Goal: Transaction & Acquisition: Purchase product/service

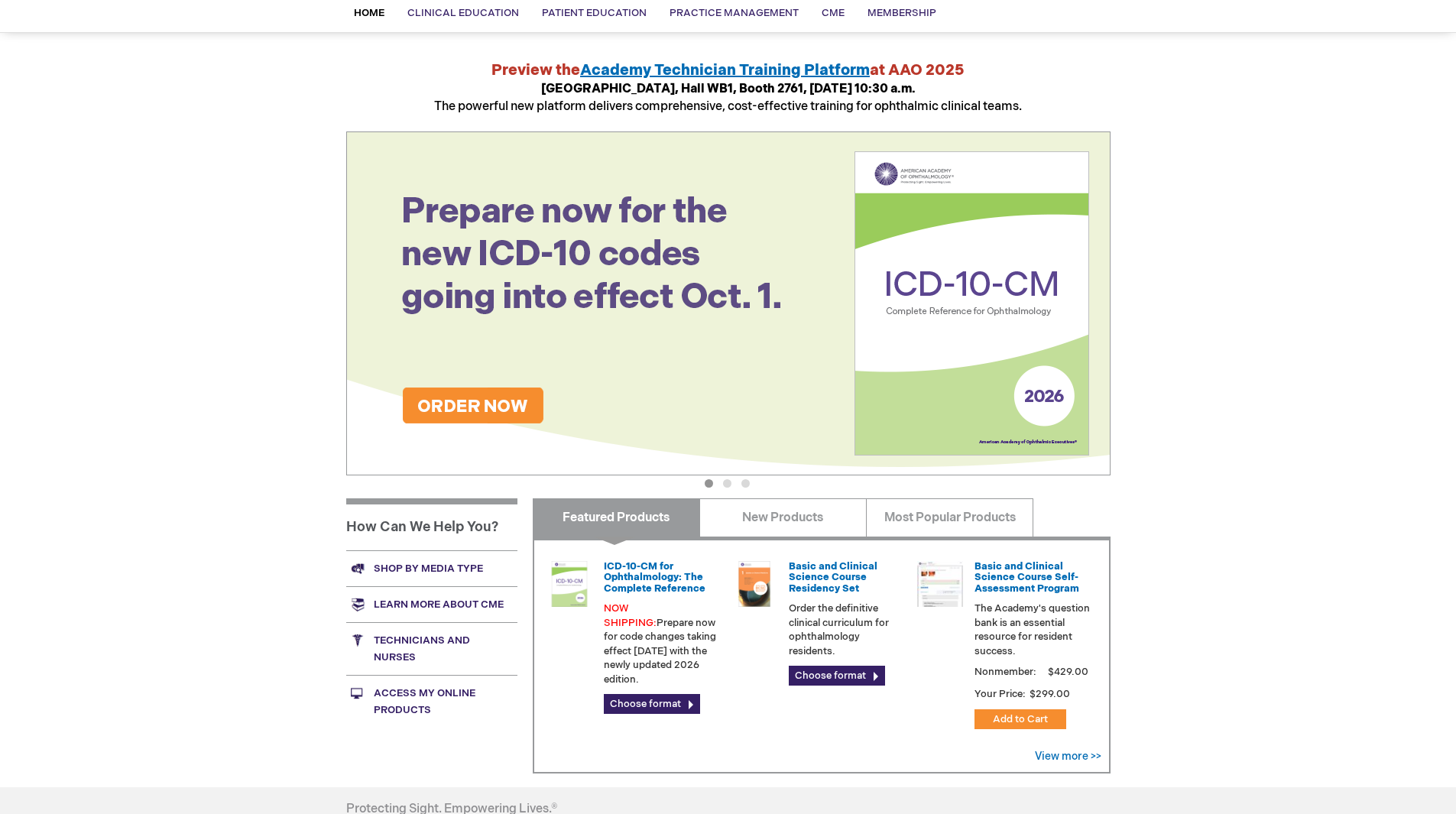
scroll to position [153, 0]
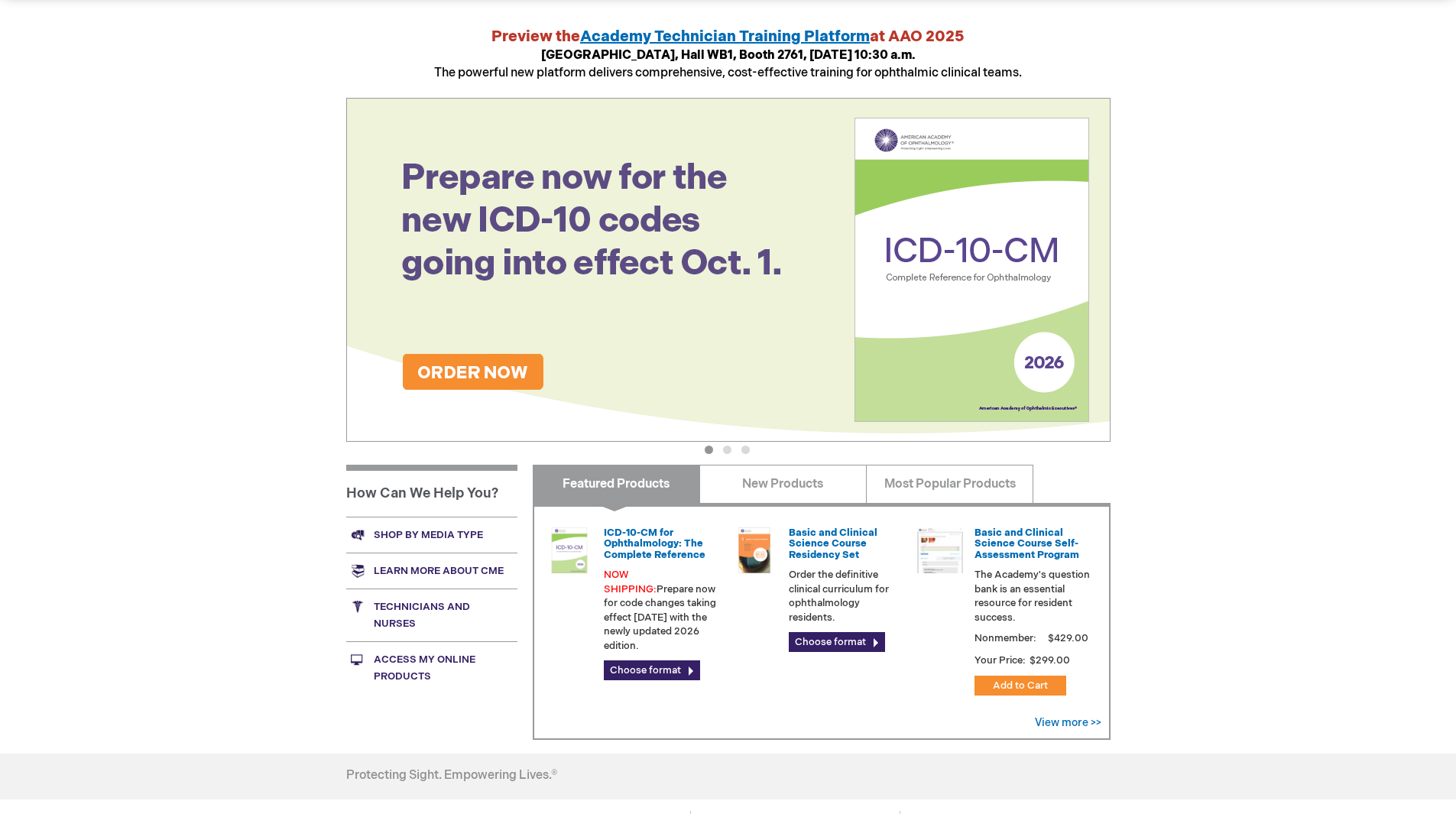
click at [404, 607] on link "Technicians and nurses" at bounding box center [432, 615] width 172 height 52
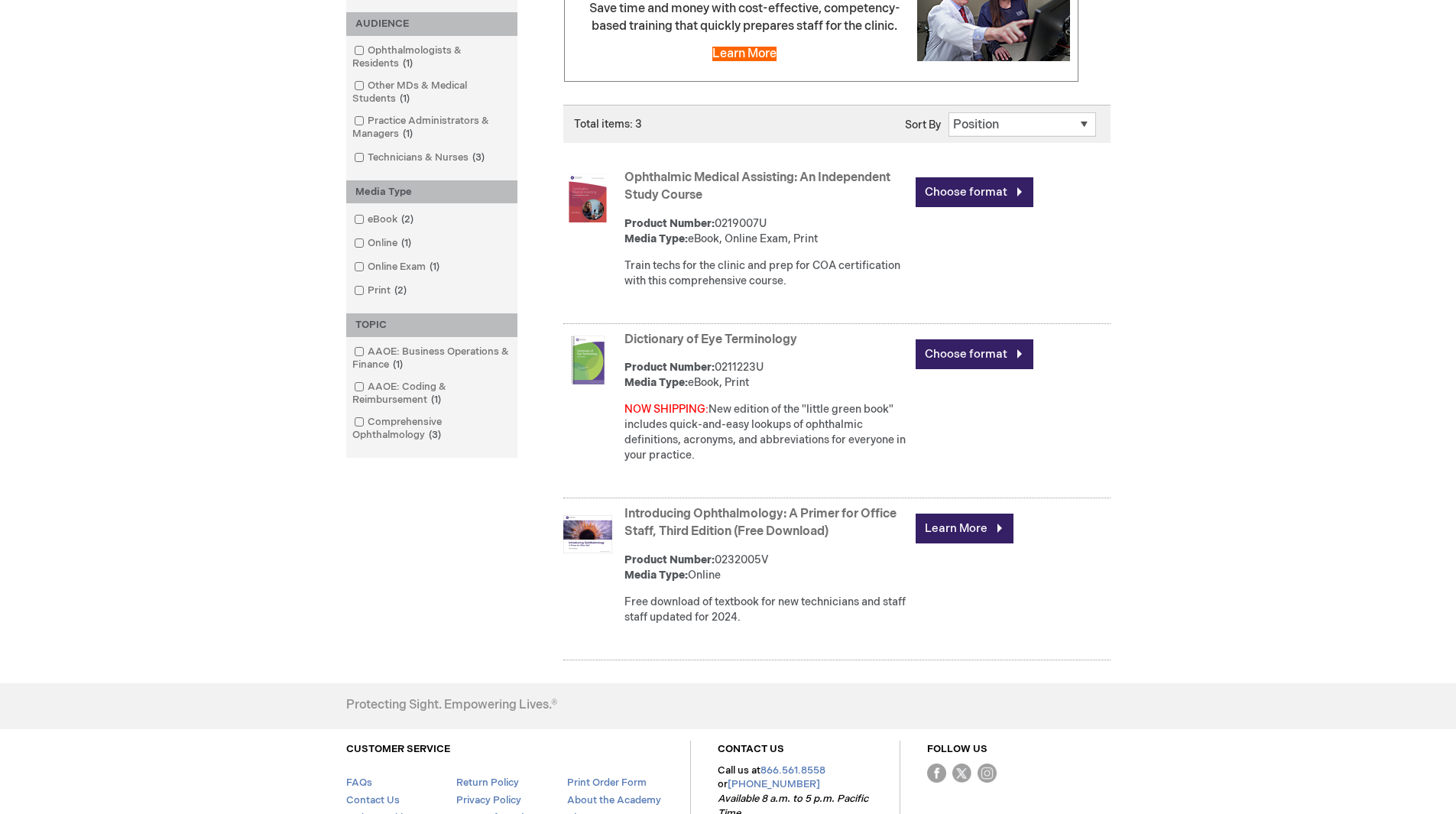
scroll to position [116, 0]
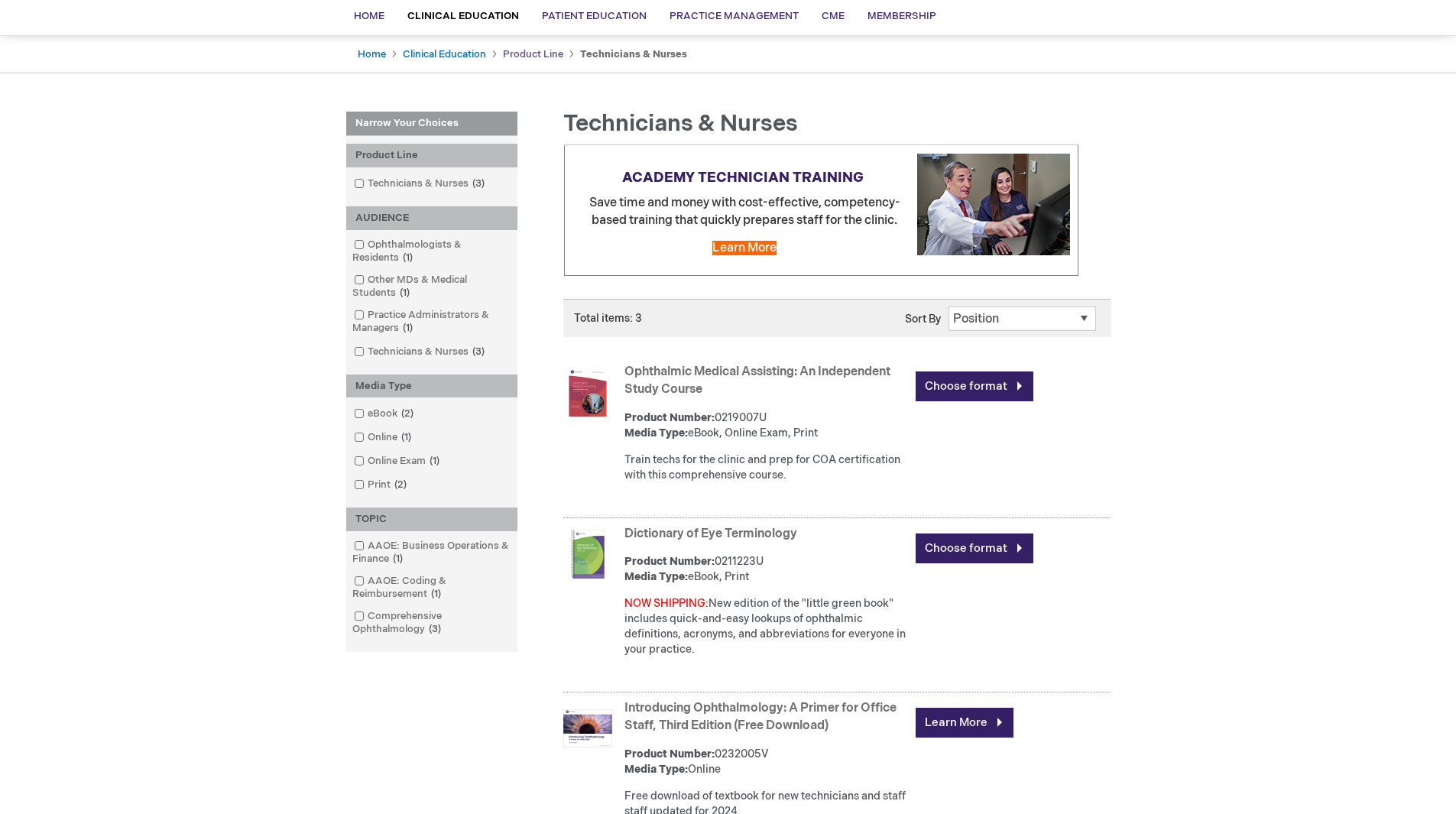
click at [516, 56] on link "Product Line" at bounding box center [533, 54] width 60 height 12
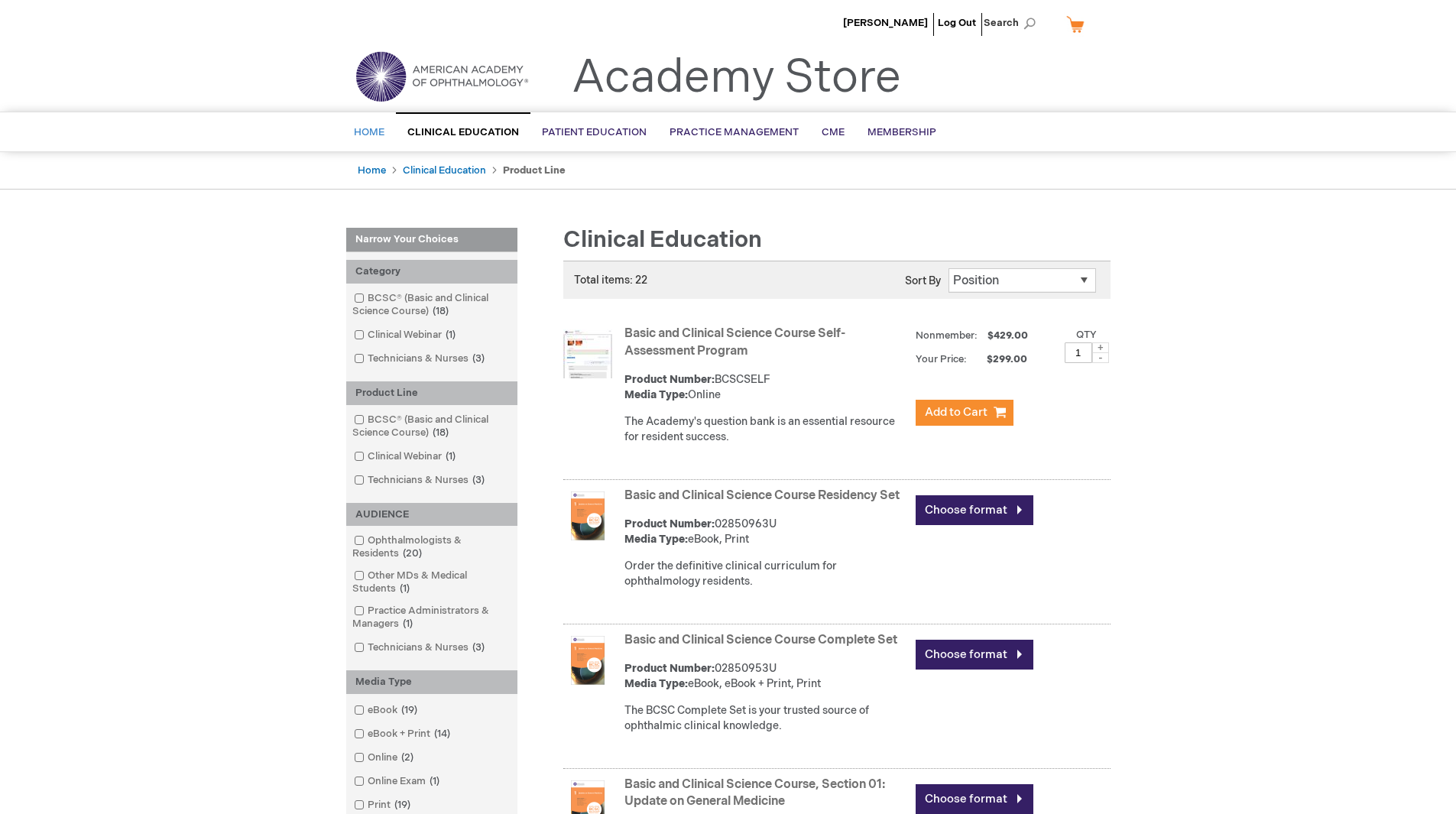
click at [369, 131] on span "Home" at bounding box center [369, 132] width 30 height 12
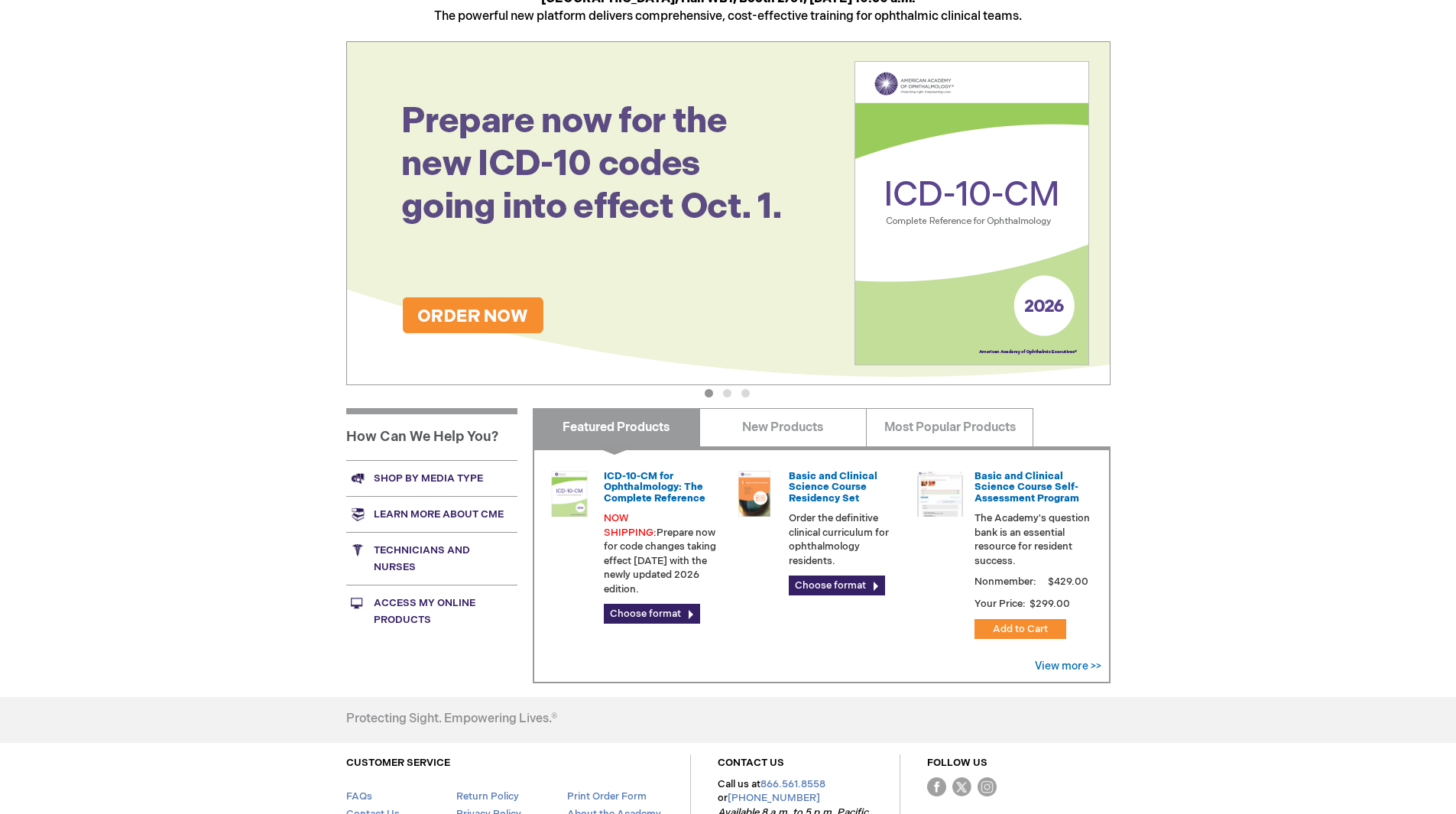
scroll to position [230, 0]
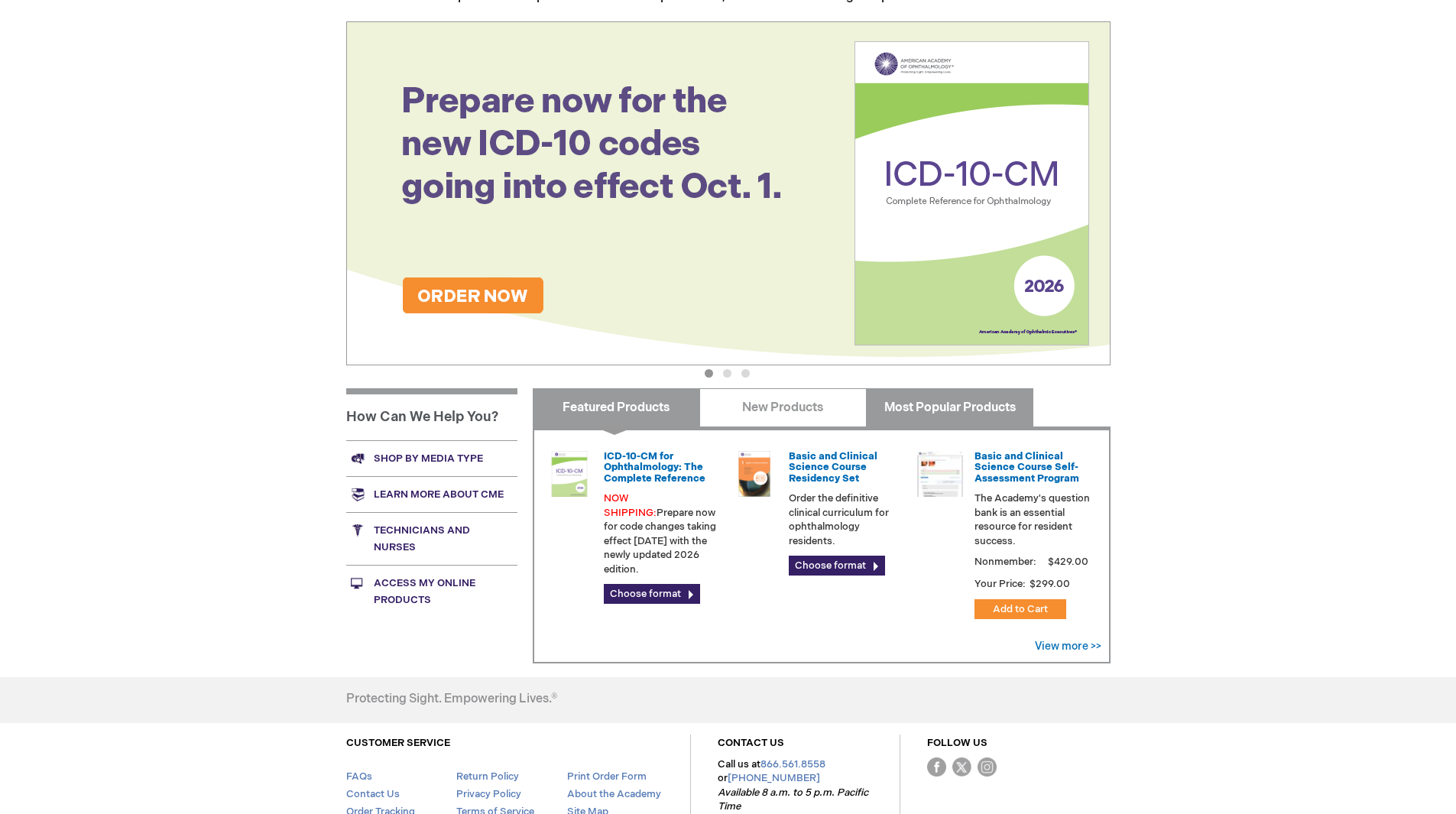
click at [943, 411] on link "Most Popular Products" at bounding box center [950, 407] width 168 height 38
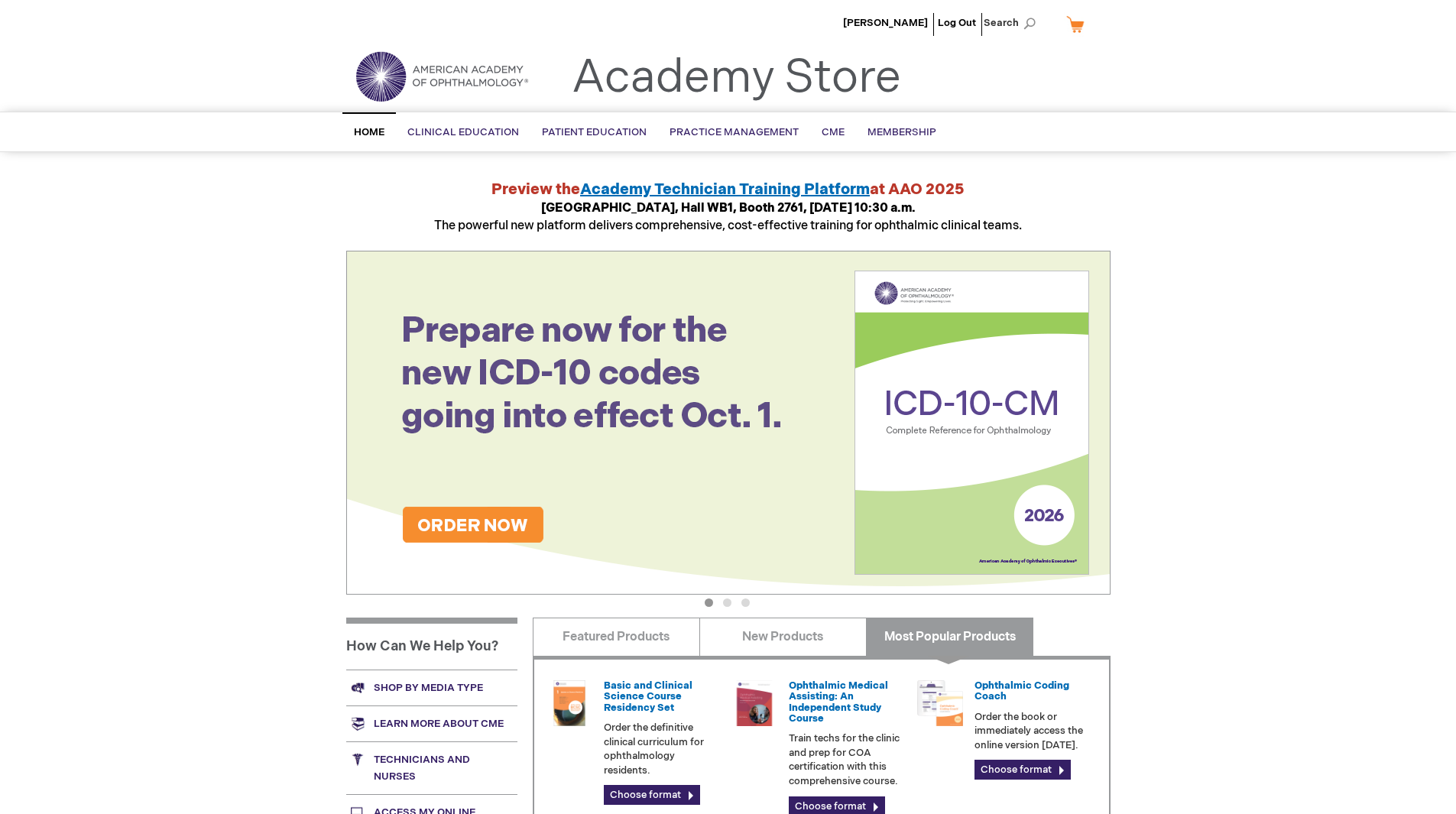
scroll to position [302, 0]
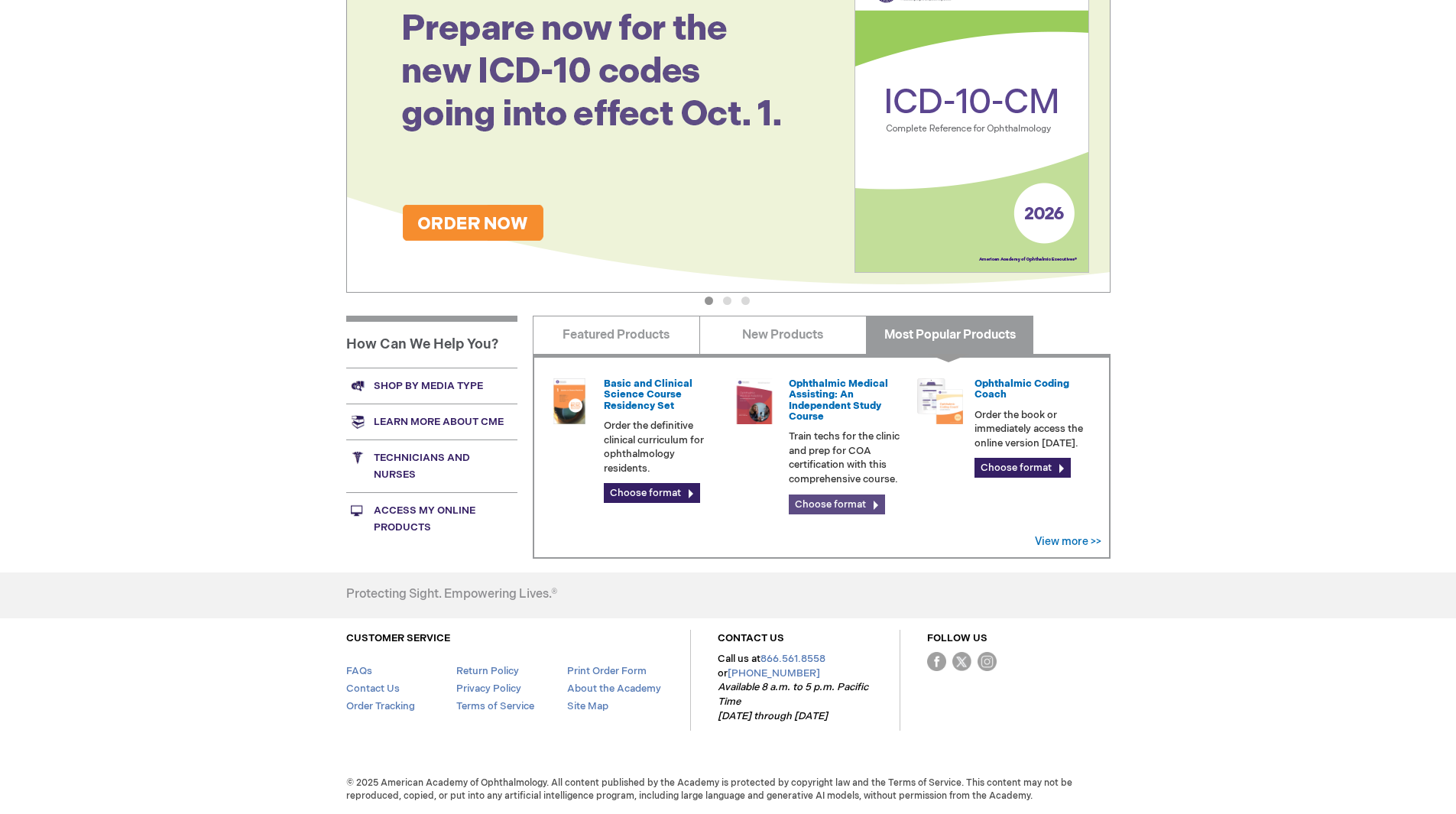
click at [869, 507] on link "Choose format" at bounding box center [837, 504] width 96 height 20
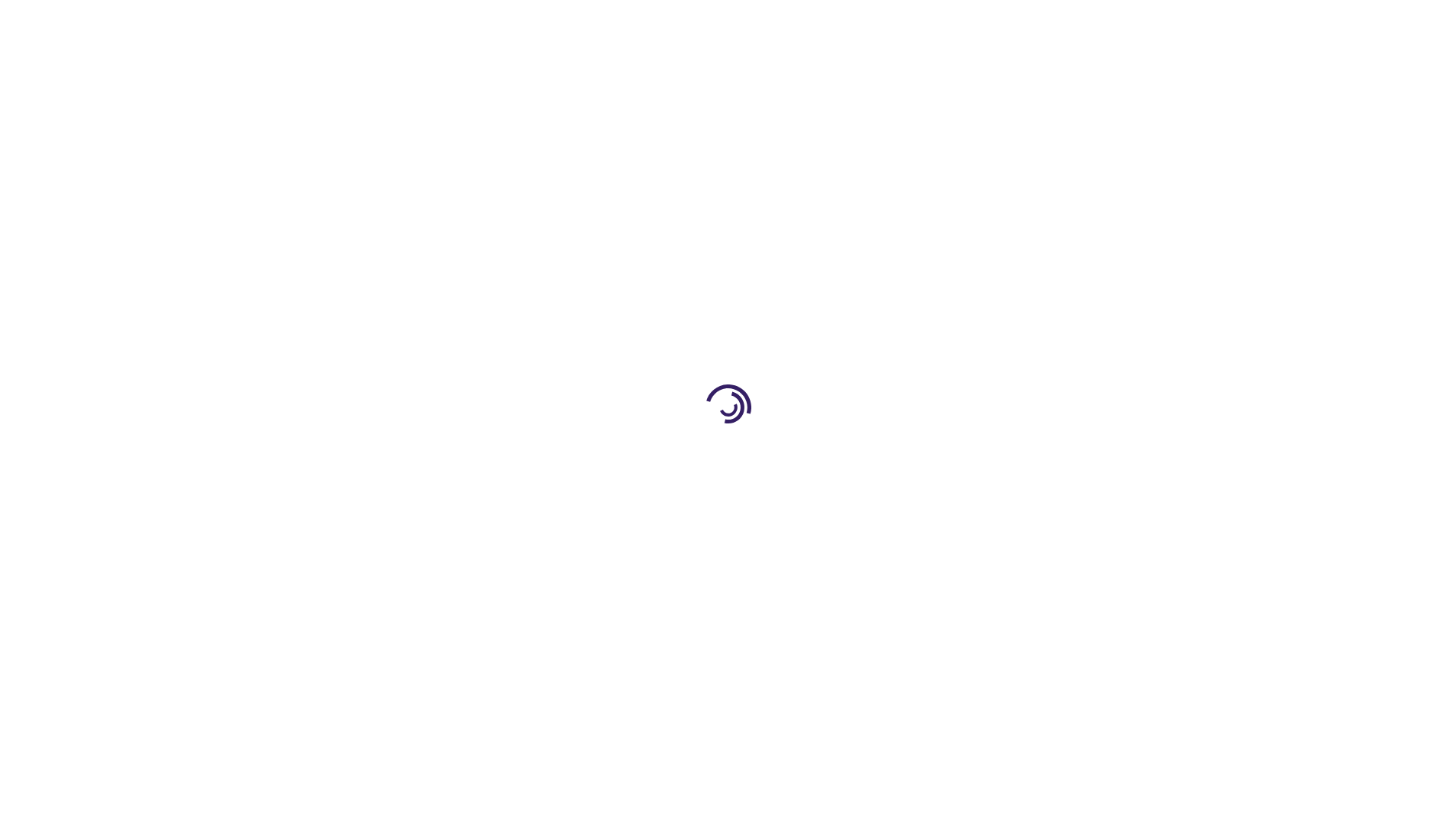
type input "0"
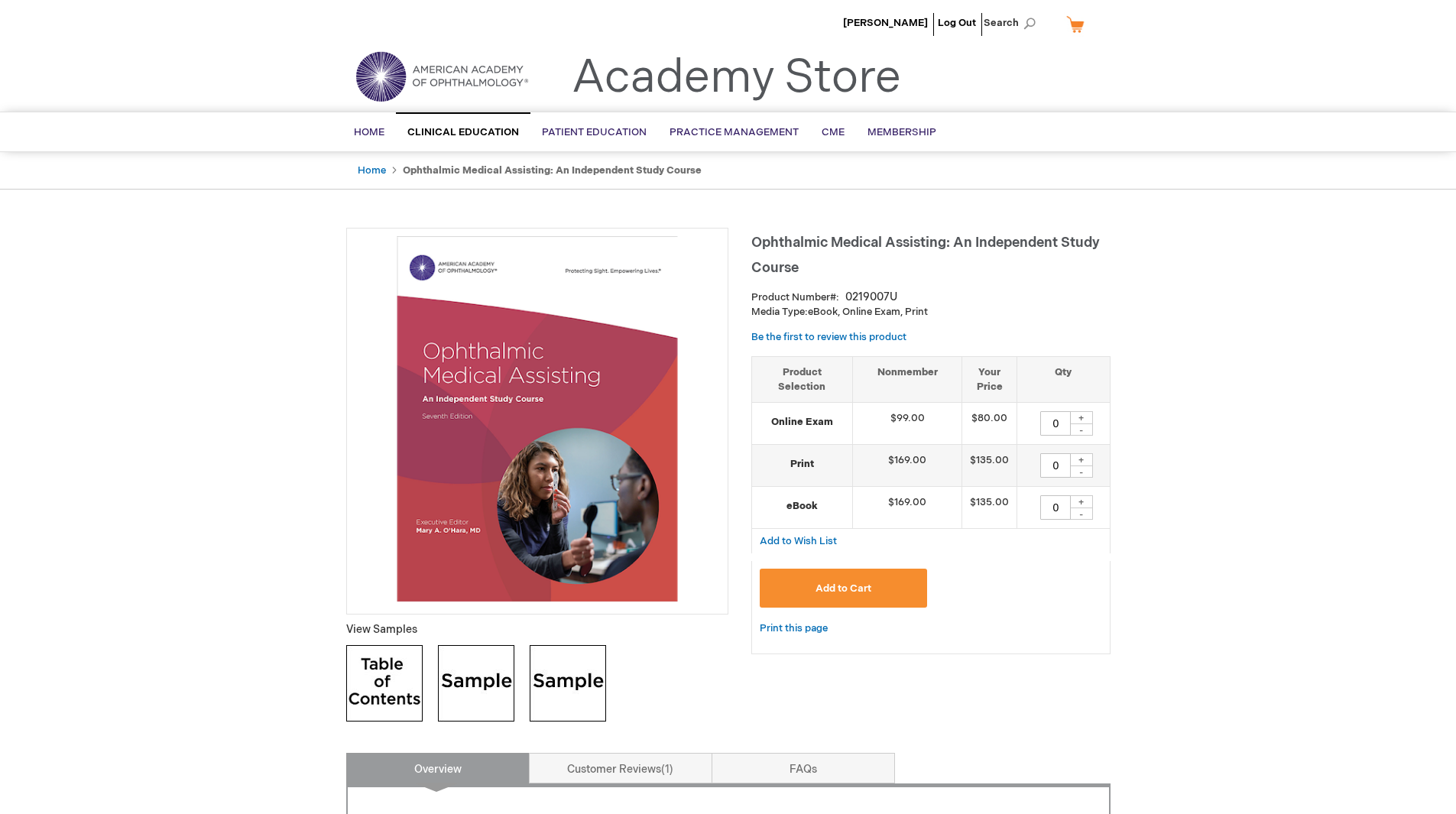
click at [1077, 459] on div "+" at bounding box center [1082, 460] width 23 height 13
type input "1"
click at [845, 593] on span "Add to Cart" at bounding box center [843, 588] width 56 height 12
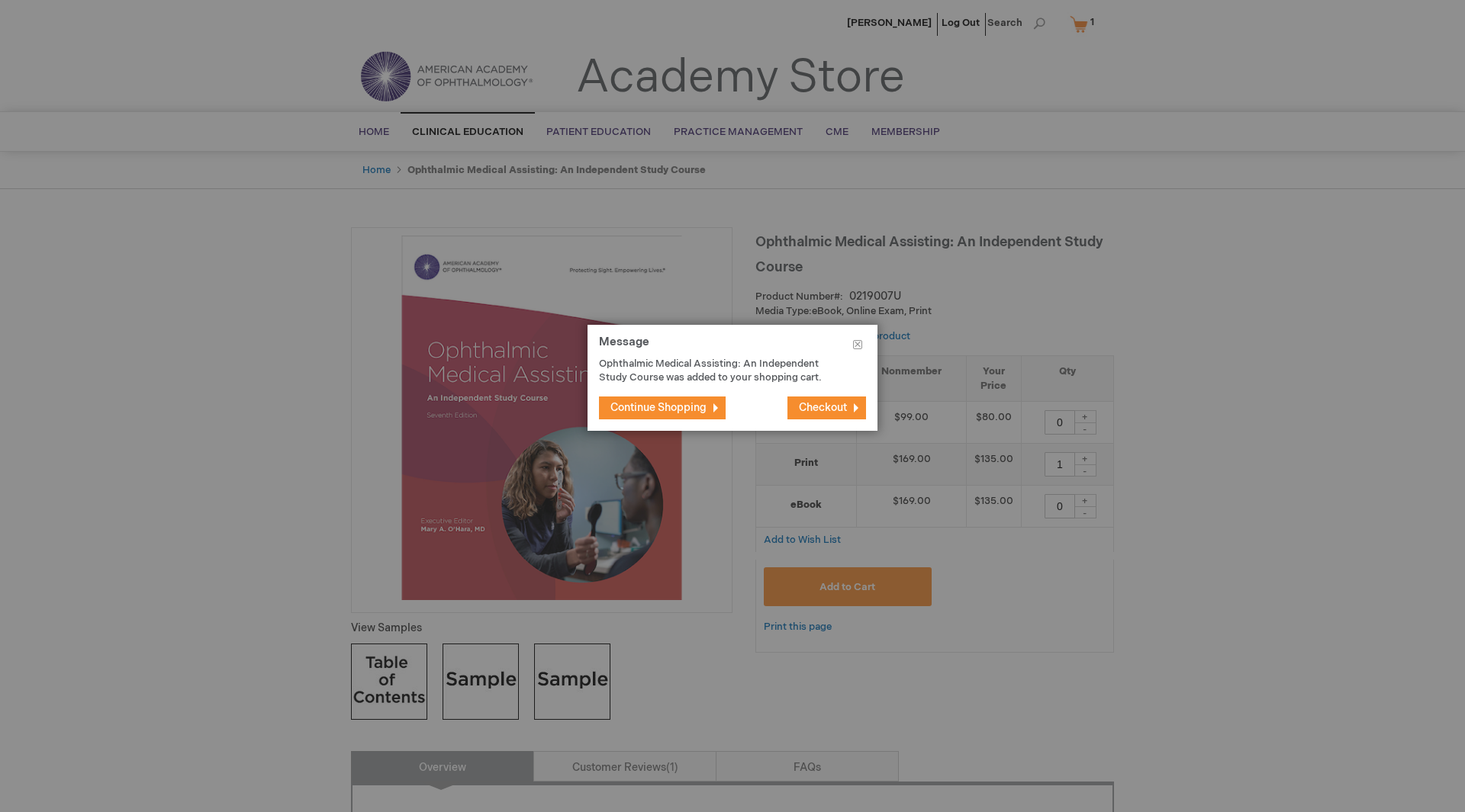
click at [823, 410] on span "Checkout" at bounding box center [823, 408] width 49 height 13
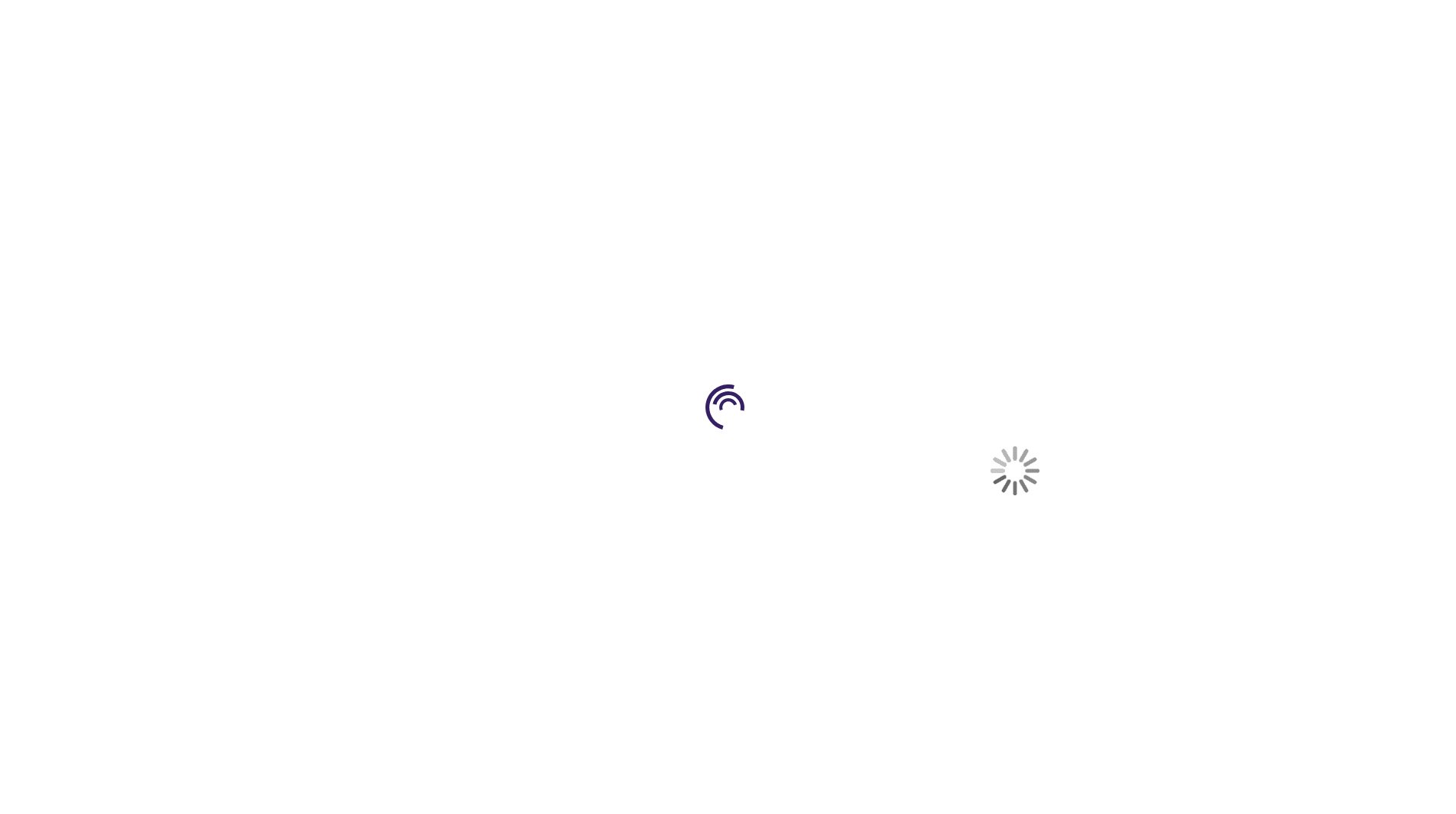
select select "US"
select select "47"
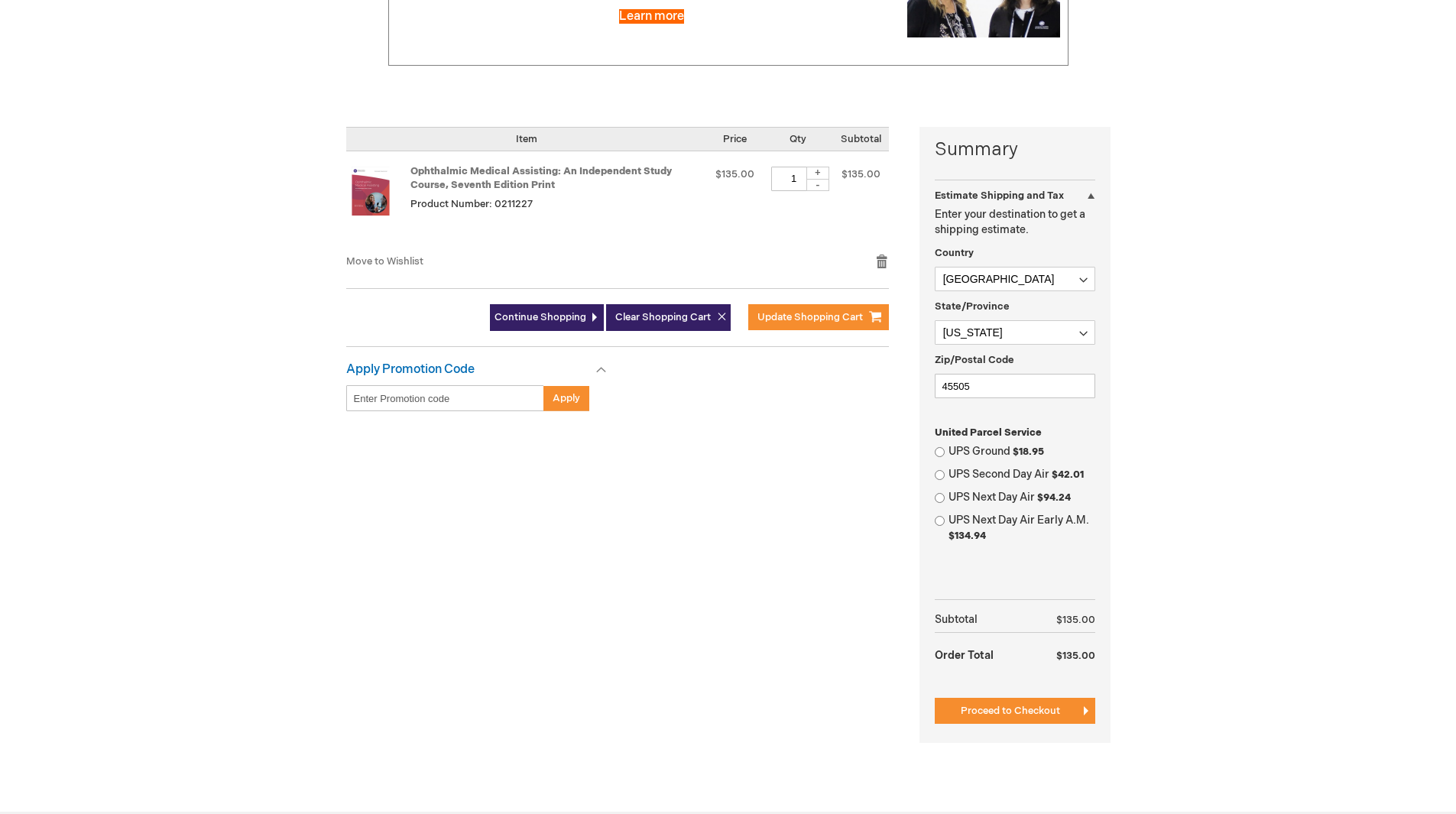
scroll to position [306, 0]
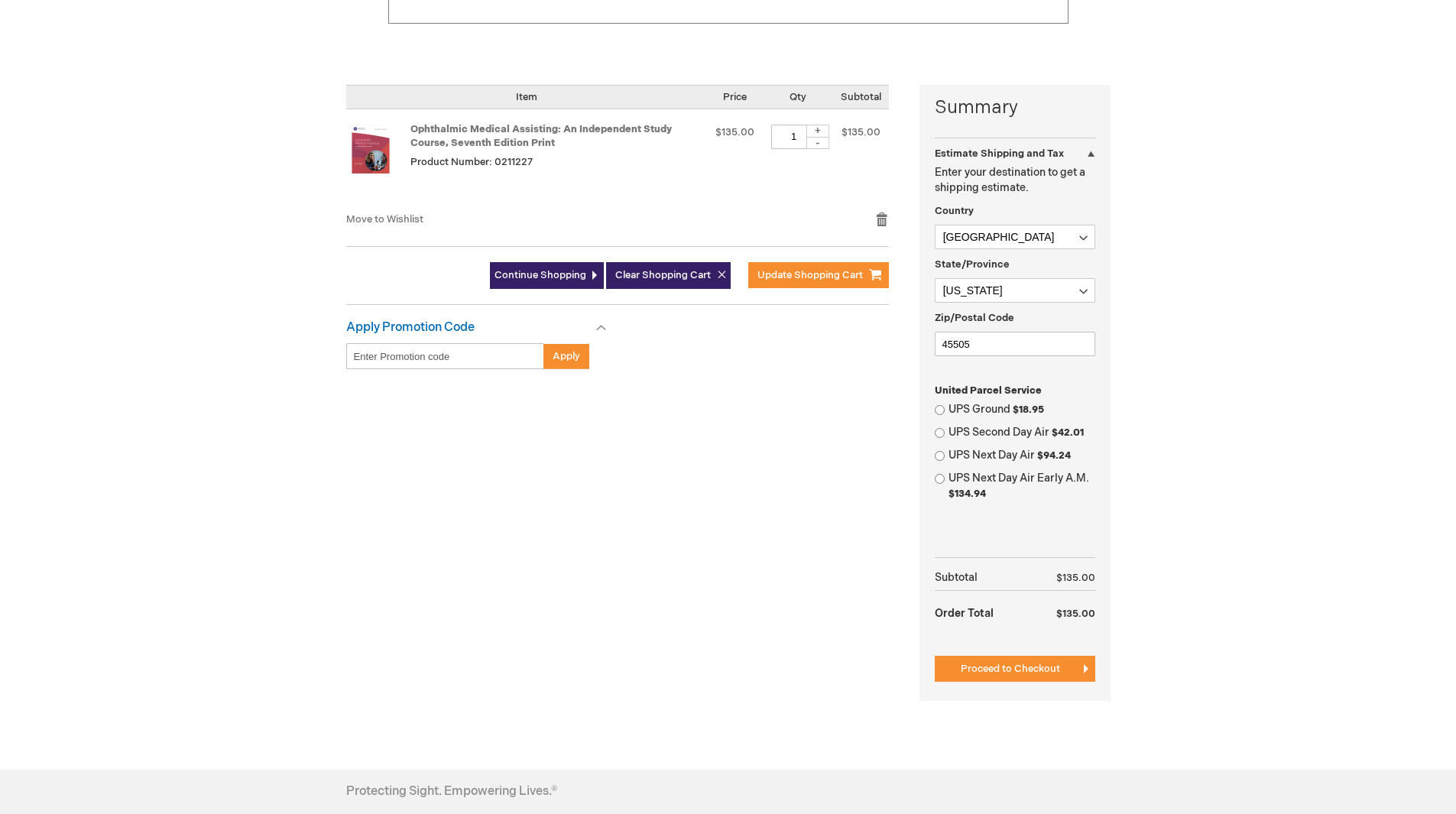
click at [946, 410] on div "UPS Ground $18.95" at bounding box center [1015, 410] width 160 height 15
click at [939, 411] on input "UPS Ground $18.95" at bounding box center [940, 410] width 10 height 10
radio input "true"
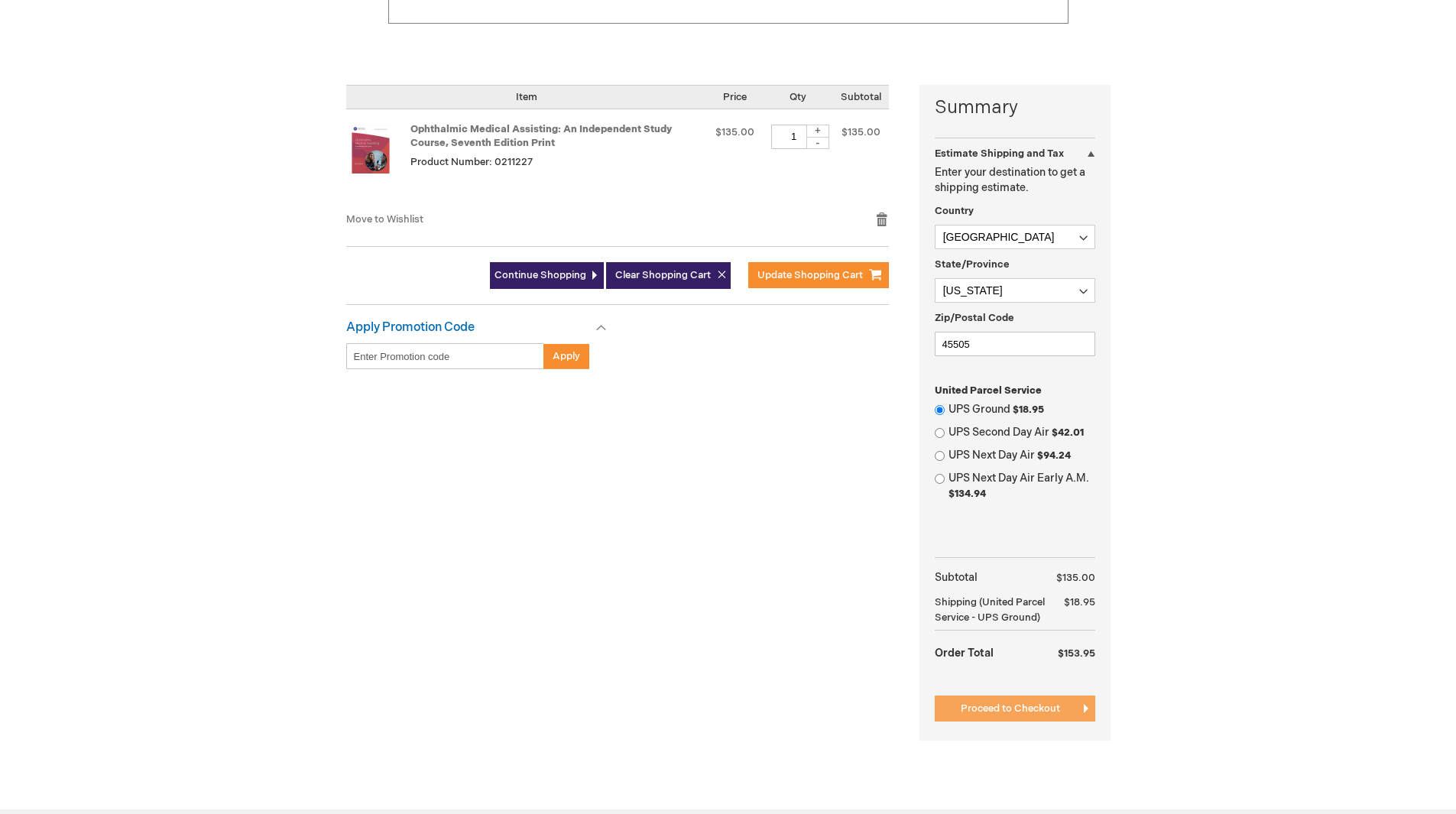
click at [1041, 708] on span "Proceed to Checkout" at bounding box center [1010, 708] width 99 height 12
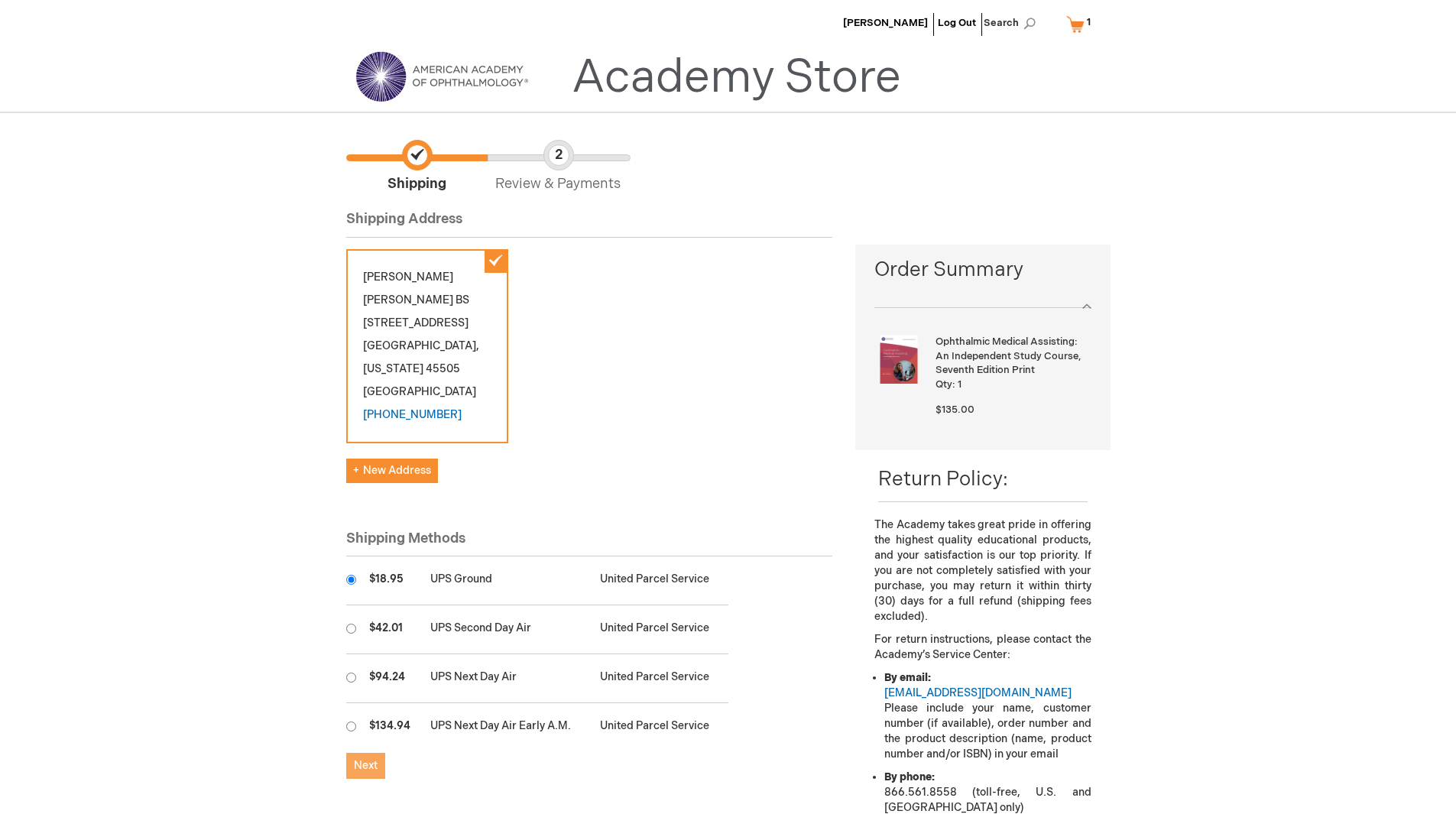
click at [373, 766] on span "Next" at bounding box center [365, 765] width 24 height 13
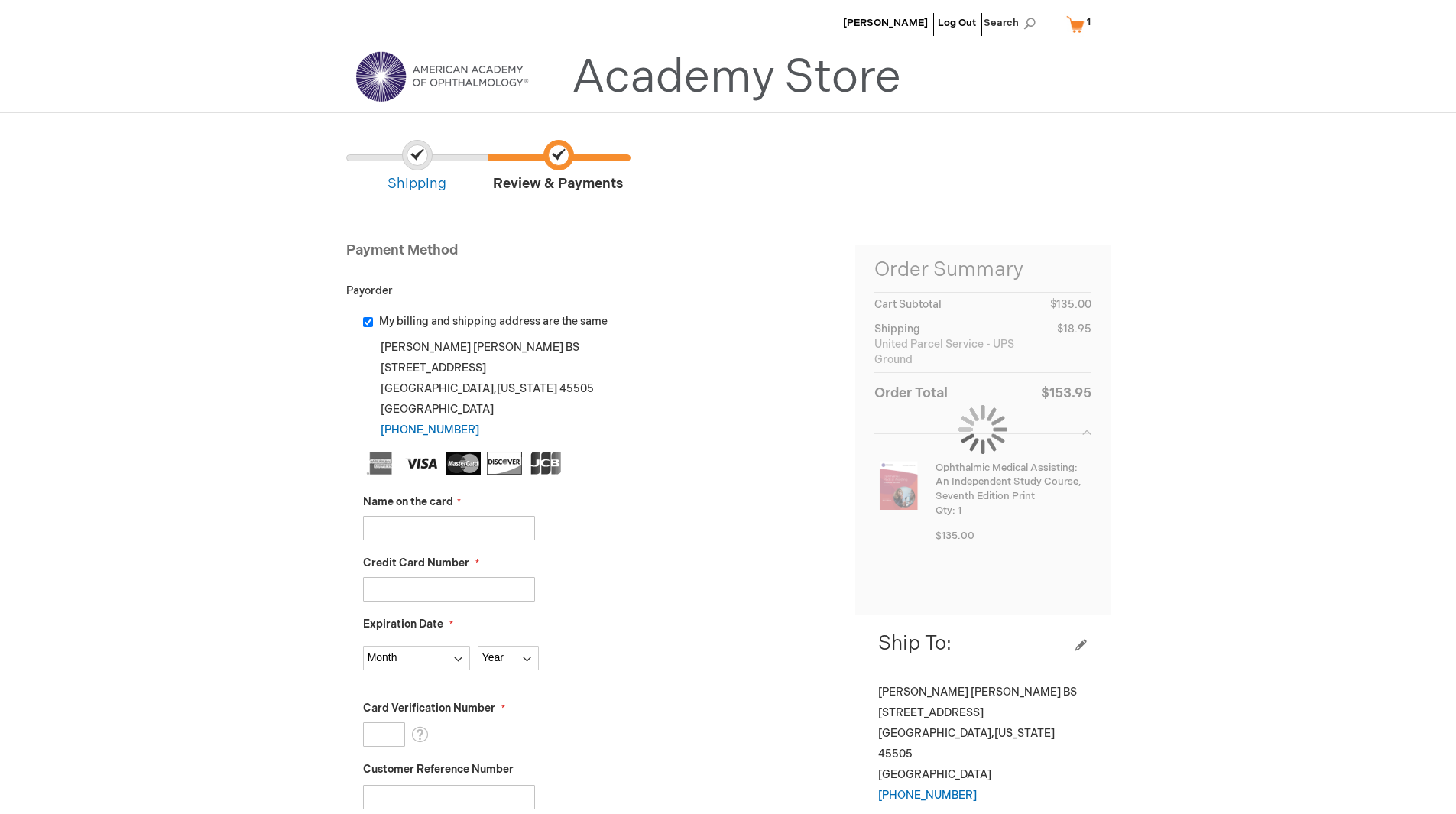
click at [471, 525] on input "Name on the card" at bounding box center [449, 528] width 172 height 25
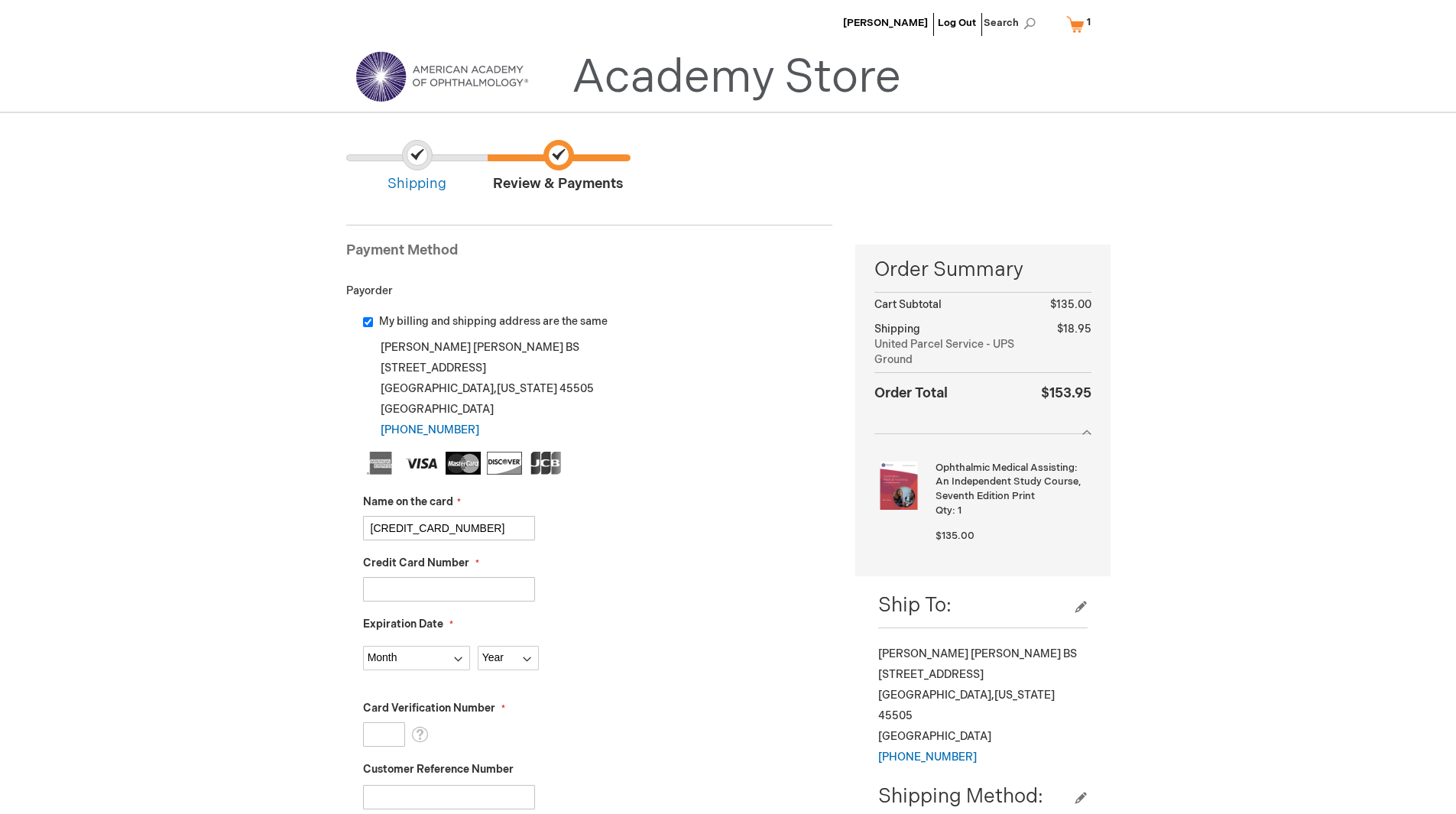
type input "5589589571770221"
drag, startPoint x: 498, startPoint y: 513, endPoint x: 418, endPoint y: 512, distance: 80.0
click at [418, 512] on div "Name on the card 5589589571770221" at bounding box center [597, 518] width 470 height 46
drag, startPoint x: 475, startPoint y: 532, endPoint x: 236, endPoint y: 512, distance: 239.8
click at [236, 512] on div "Christopher Saunders Log Out Search My Cart 1 1 items CLOSE RECENTLY ADDED ITEM…" at bounding box center [728, 811] width 1456 height 1623
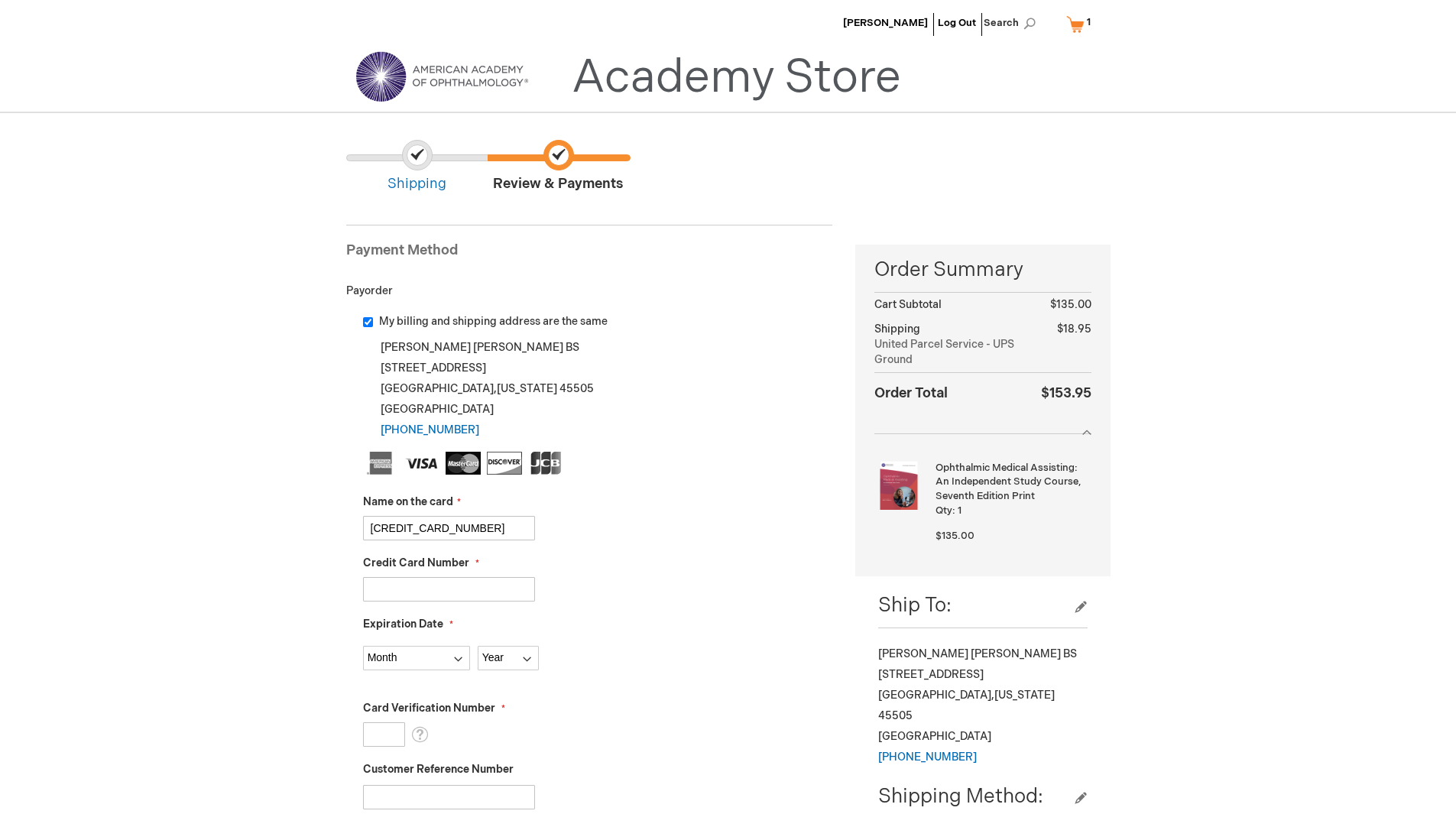
click at [411, 594] on input "Credit Card Number" at bounding box center [449, 590] width 172 height 25
paste input "5589589571770221"
type input "5589589571770221"
drag, startPoint x: 481, startPoint y: 530, endPoint x: 256, endPoint y: 509, distance: 226.0
click at [259, 509] on div "Christopher Saunders Log Out Search My Cart 1 1 items CLOSE RECENTLY ADDED ITEM…" at bounding box center [728, 811] width 1456 height 1623
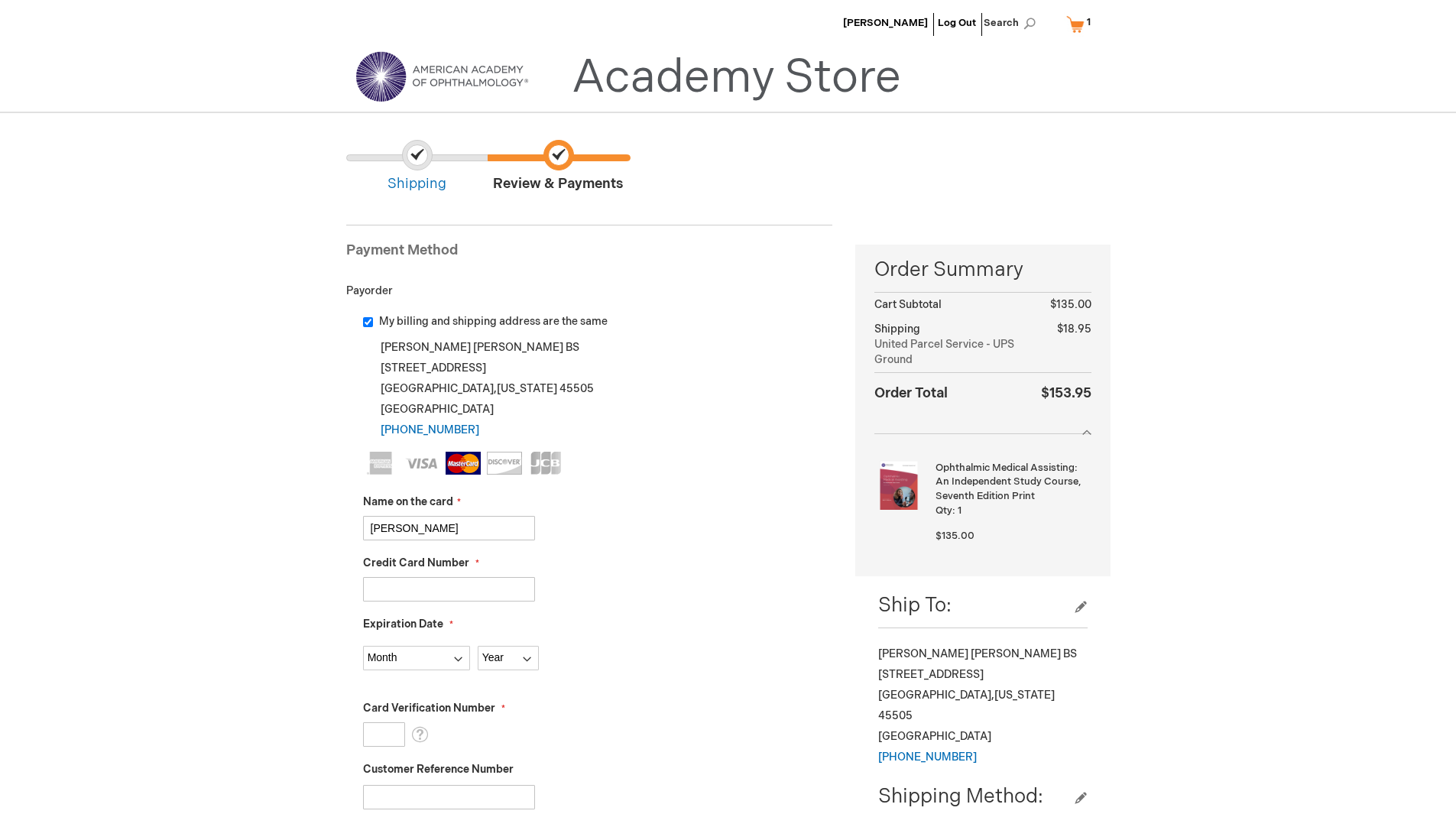
type input "Gary J Lau"
click at [433, 677] on fieldset "Name on the card Gary J Lau Credit Card Number 5589589571770221 Expiration Date…" at bounding box center [597, 722] width 470 height 541
drag, startPoint x: 436, startPoint y: 654, endPoint x: 427, endPoint y: 655, distance: 9.1
click at [435, 654] on select "Month 01 - January 02 - February 03 - March 04 - April 05 - May 06 - June 07 - …" at bounding box center [416, 659] width 107 height 25
select select "12"
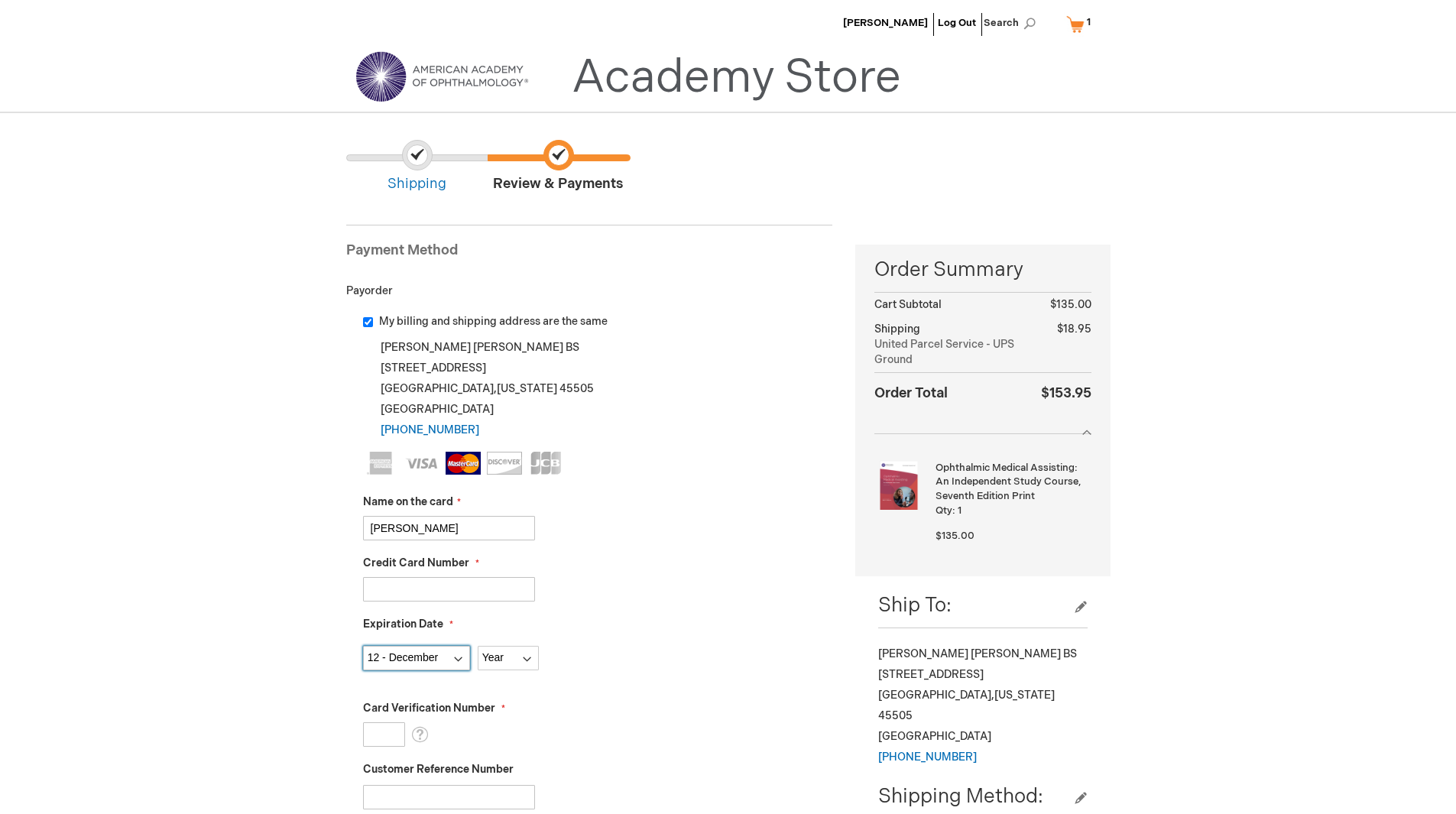
click at [363, 646] on select "Month 01 - January 02 - February 03 - March 04 - April 05 - May 06 - June 07 - …" at bounding box center [416, 659] width 107 height 25
click at [505, 668] on select "Year 2025 2026 2027 2028 2029 2030 2031 2032 2033 2034 2035" at bounding box center [508, 659] width 61 height 25
select select "2028"
click at [477, 646] on select "Year 2025 2026 2027 2028 2029 2030 2031 2032 2033 2034 2035" at bounding box center [508, 659] width 61 height 25
click at [612, 627] on div "Expiration Date Month 01 - January 02 - February 03 - March 04 - April 05 - May…" at bounding box center [597, 643] width 470 height 53
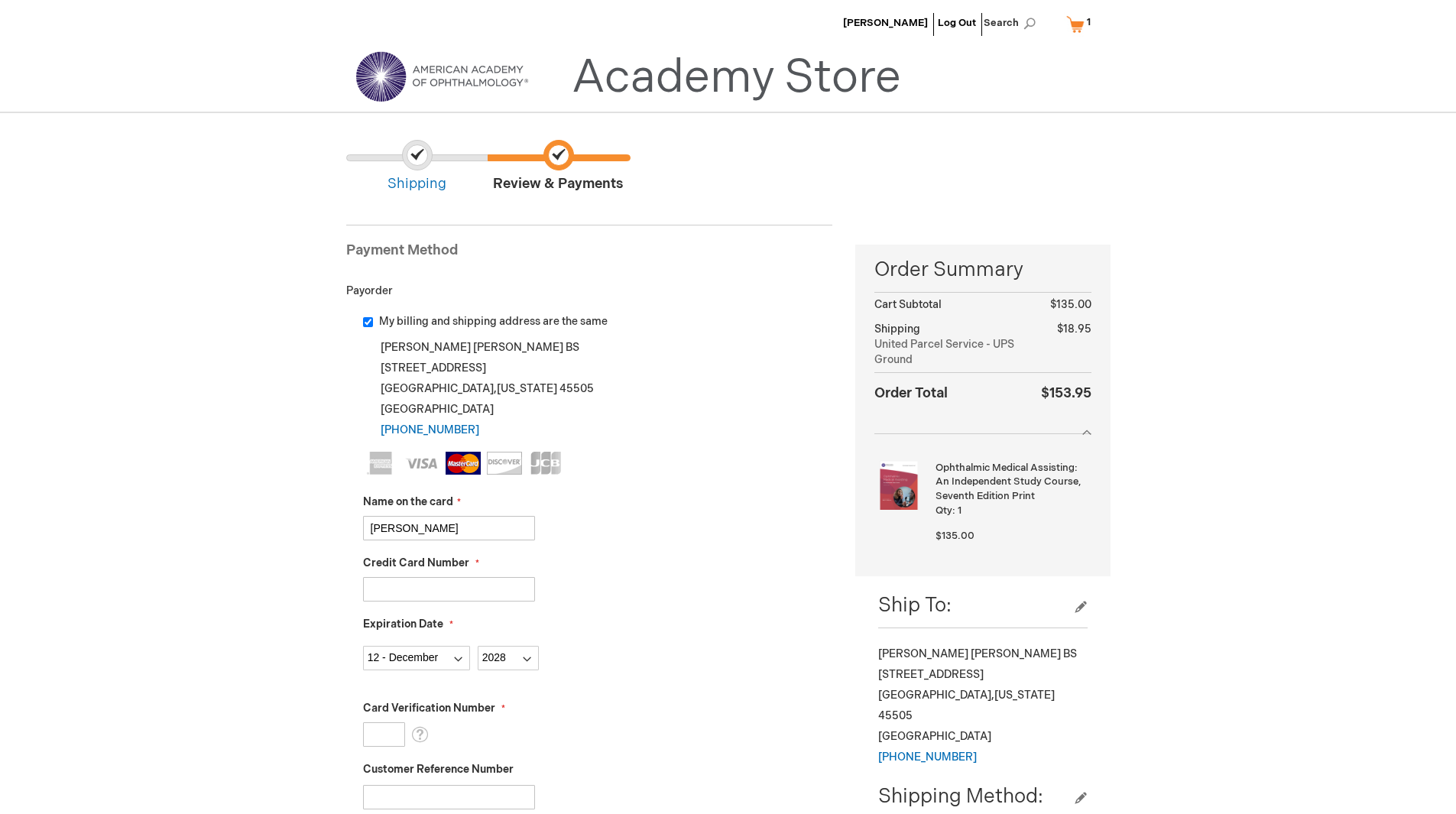
click at [381, 745] on input "Card Verification Number" at bounding box center [384, 735] width 42 height 25
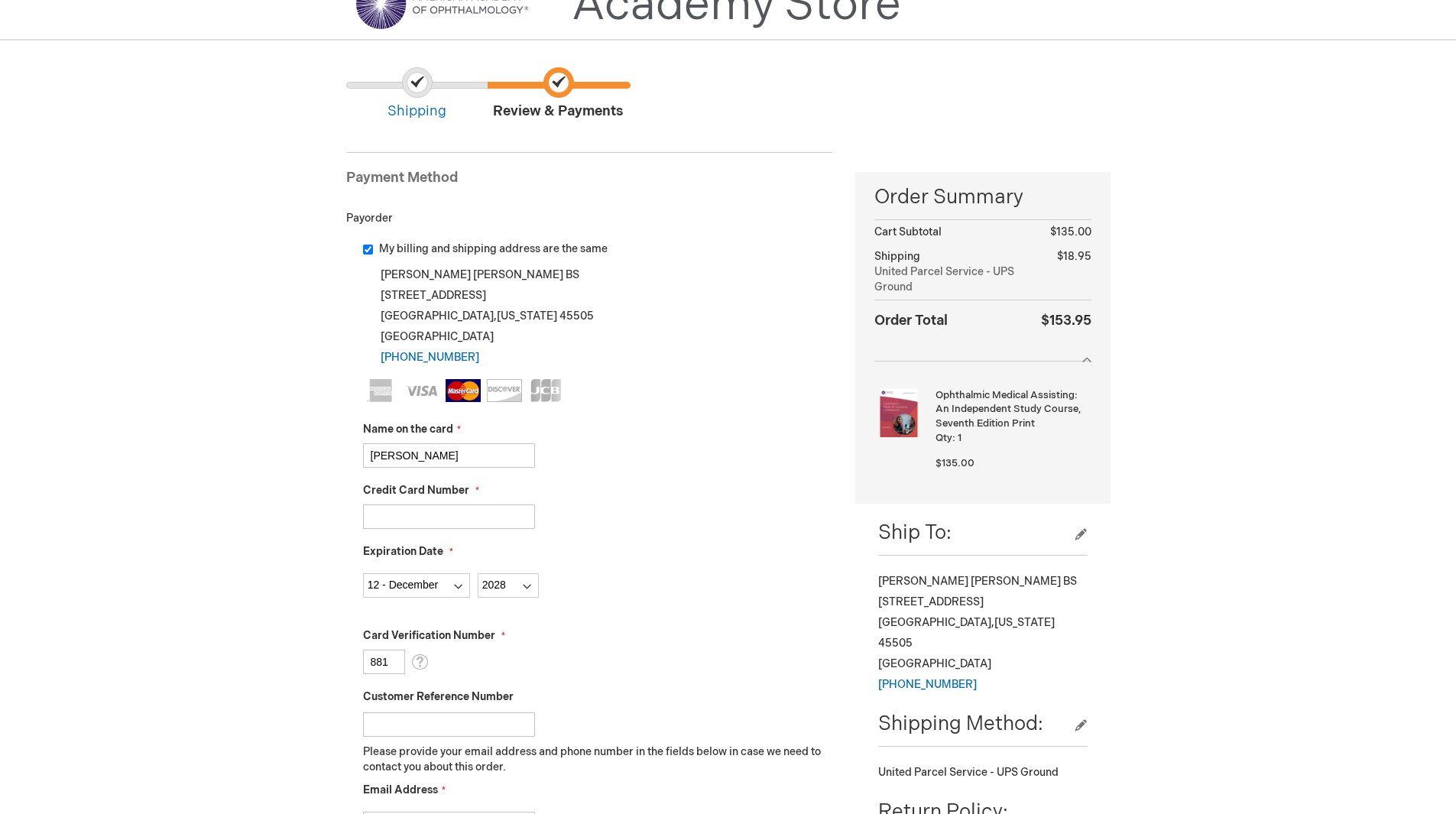
scroll to position [306, 0]
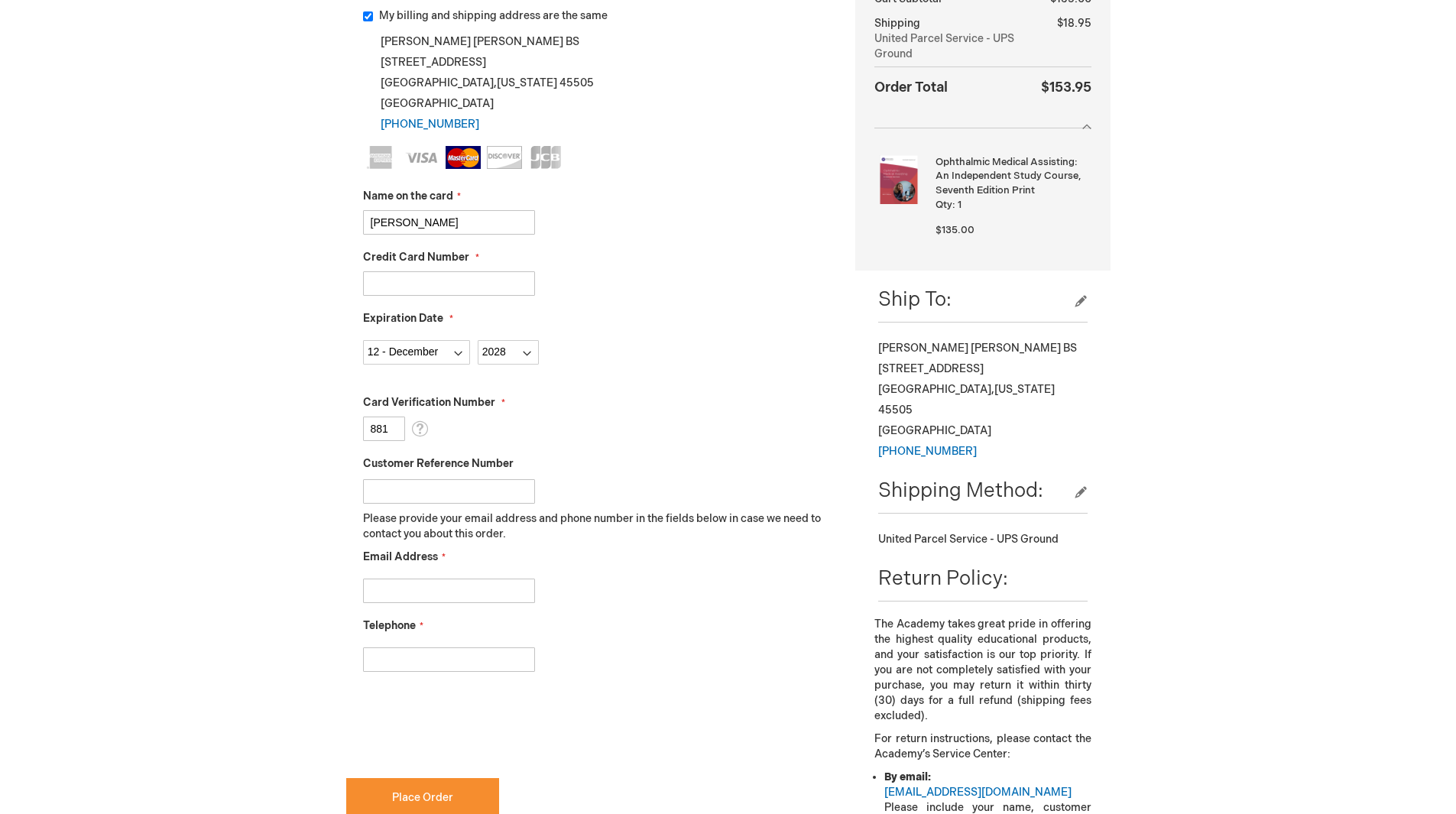
type input "881"
click at [457, 591] on input "Email Address" at bounding box center [449, 591] width 172 height 25
type input "businessoffice@goeyesurgeons.com"
type input "9373243937"
click at [623, 629] on div "Telephone 9373243937" at bounding box center [597, 645] width 470 height 53
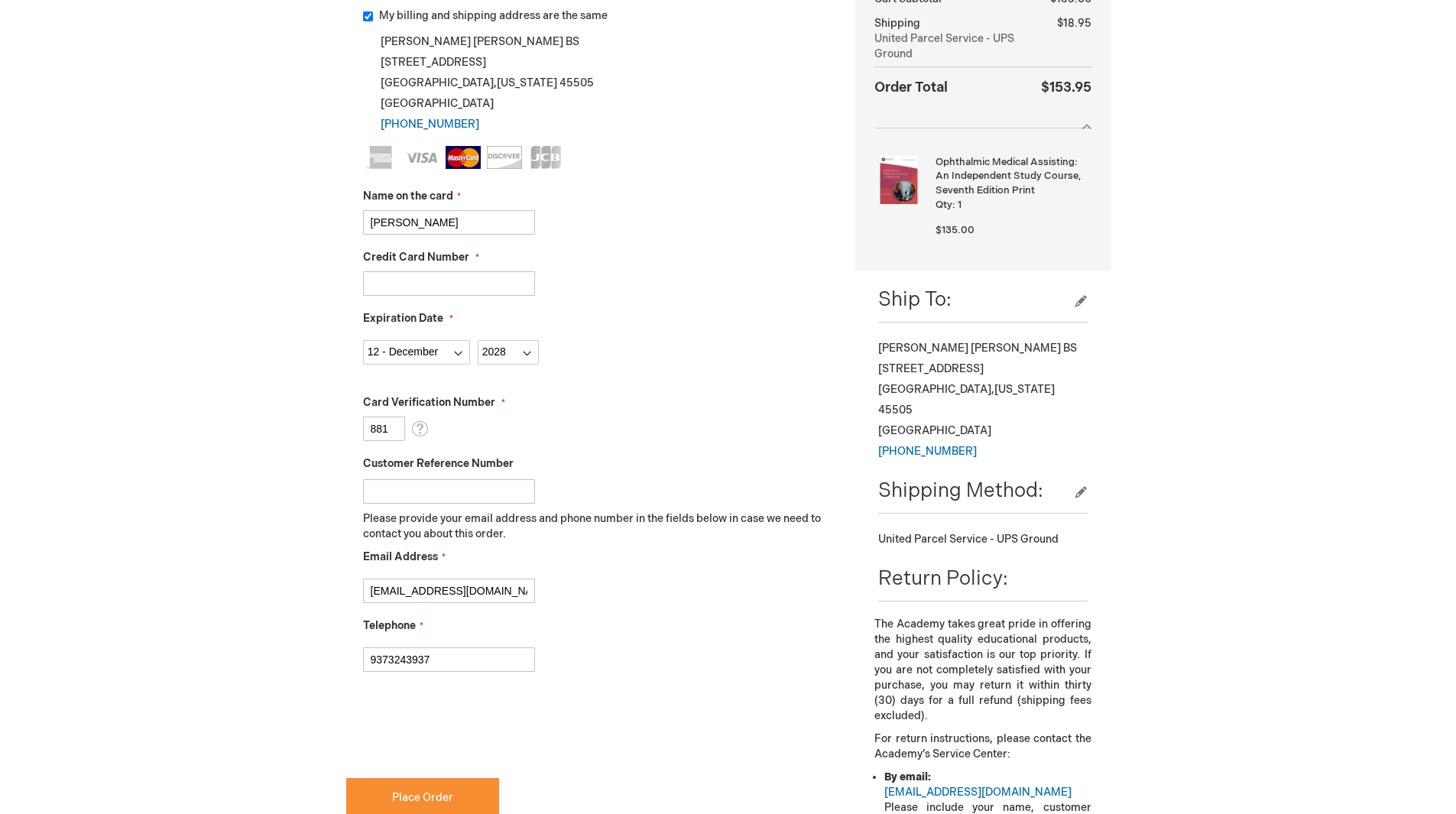
checkbox input "true"
click at [678, 628] on div "Telephone 9373243937" at bounding box center [597, 645] width 470 height 53
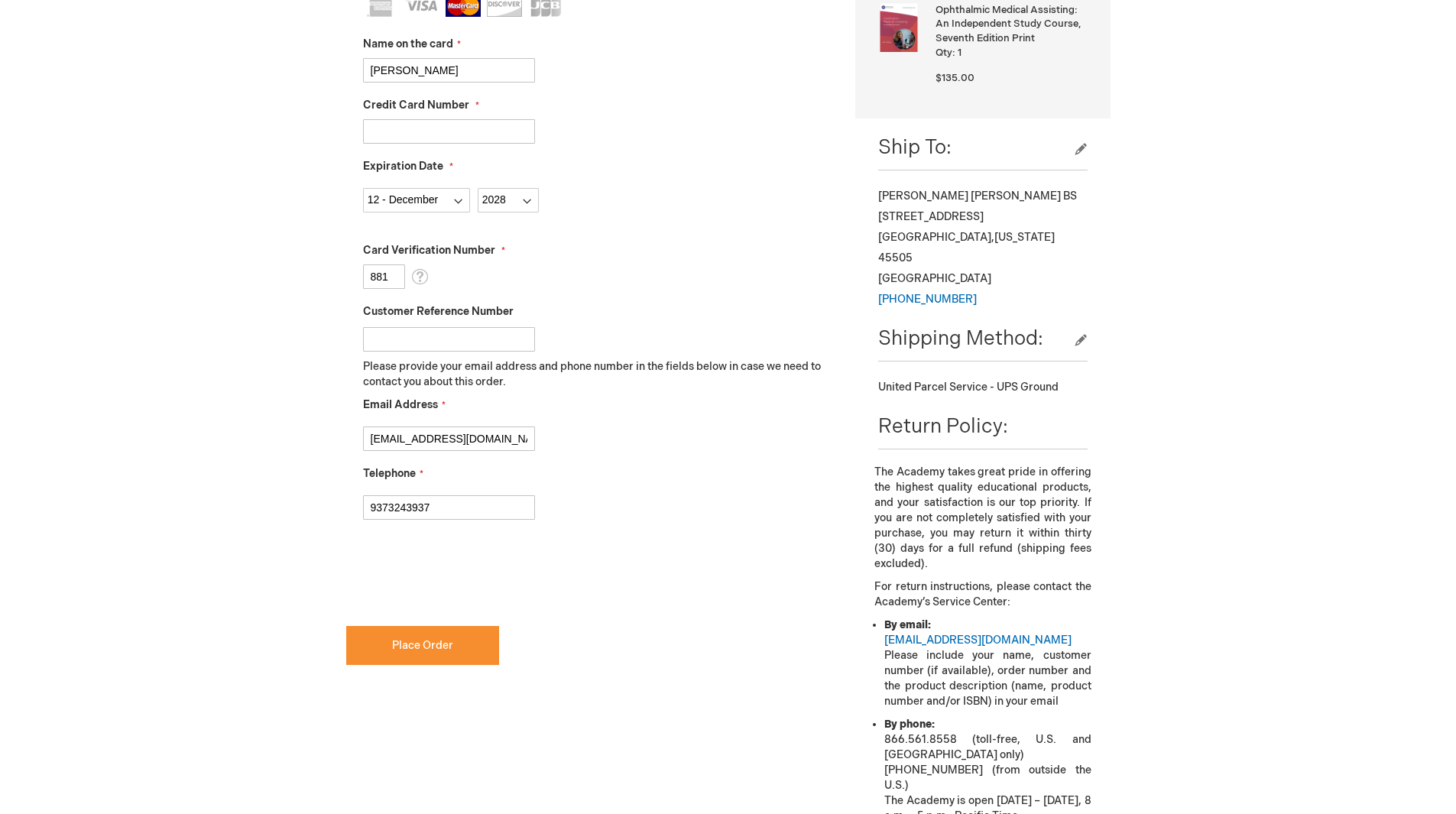
scroll to position [458, 0]
click at [460, 646] on button "Place Order" at bounding box center [422, 644] width 152 height 39
